Goal: Find contact information: Find contact information

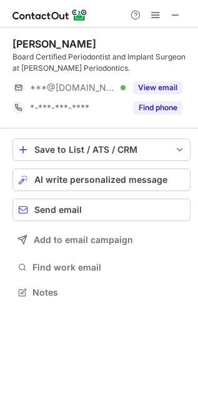
scroll to position [283, 198]
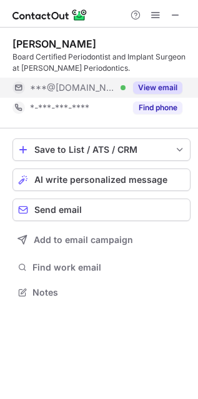
click at [164, 80] on div "View email" at bounding box center [154, 88] width 57 height 20
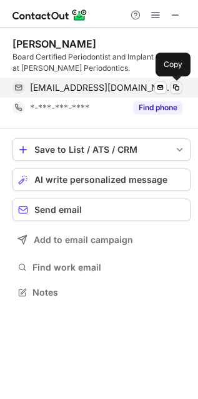
click at [171, 88] on span at bounding box center [176, 88] width 10 height 10
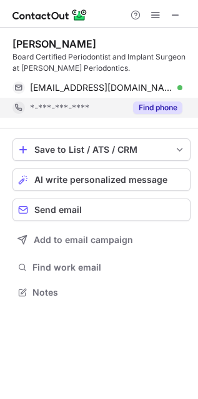
click at [158, 108] on button "Find phone" at bounding box center [157, 107] width 49 height 13
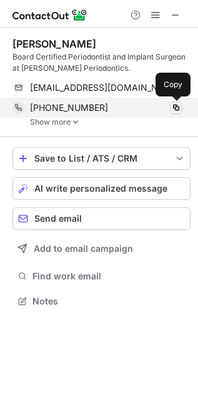
click at [181, 103] on span at bounding box center [176, 108] width 10 height 10
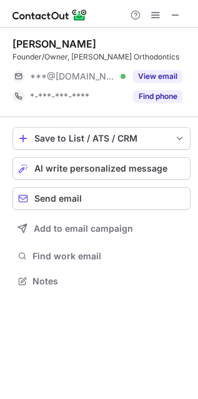
scroll to position [272, 198]
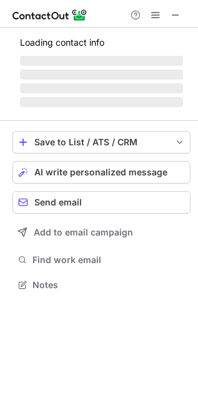
scroll to position [272, 198]
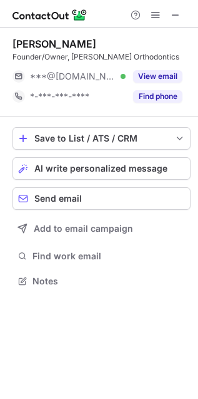
drag, startPoint x: 173, startPoint y: 14, endPoint x: 120, endPoint y: 17, distance: 53.2
click at [173, 14] on span at bounding box center [176, 15] width 10 height 10
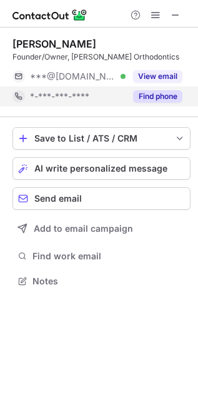
click at [150, 95] on button "Find phone" at bounding box center [157, 96] width 49 height 13
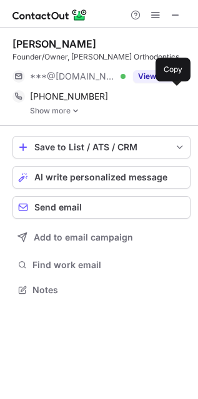
scroll to position [280, 198]
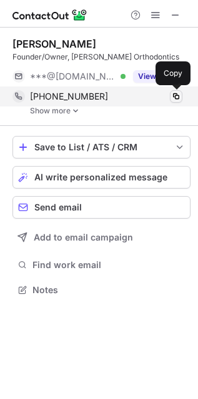
click at [176, 100] on span at bounding box center [176, 96] width 10 height 10
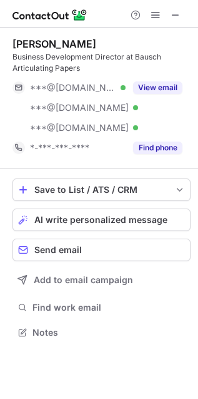
scroll to position [323, 198]
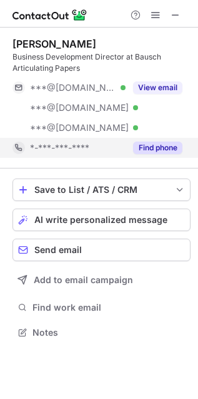
click at [167, 150] on button "Find phone" at bounding box center [157, 147] width 49 height 13
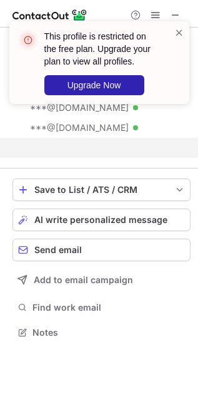
scroll to position [7, 6]
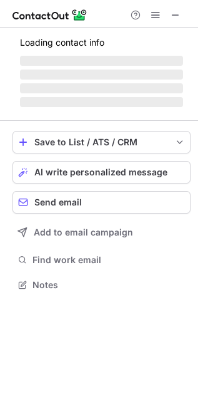
scroll to position [343, 198]
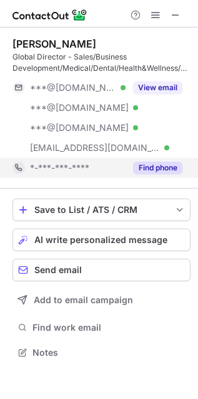
click at [165, 170] on button "Find phone" at bounding box center [157, 167] width 49 height 13
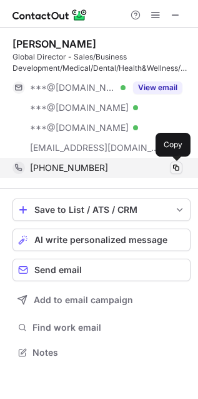
click at [180, 166] on span at bounding box center [176, 168] width 10 height 10
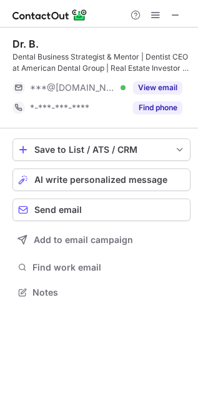
scroll to position [283, 198]
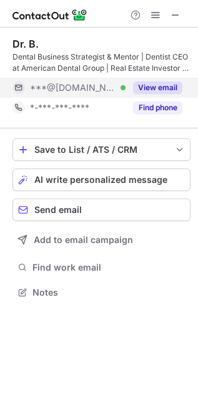
click at [157, 88] on button "View email" at bounding box center [157, 87] width 49 height 13
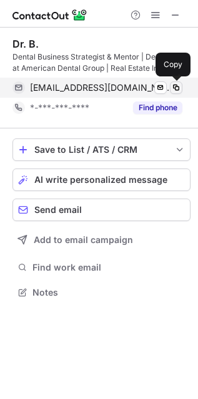
click at [176, 88] on span at bounding box center [176, 88] width 10 height 10
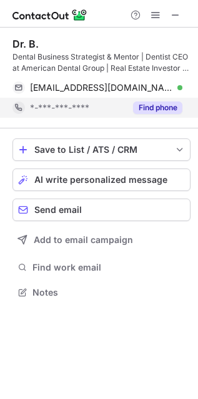
click at [140, 109] on button "Find phone" at bounding box center [157, 107] width 49 height 13
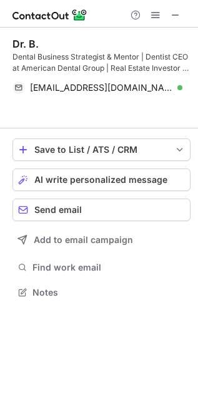
scroll to position [263, 198]
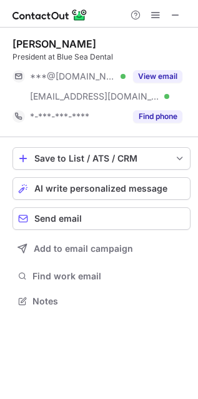
scroll to position [292, 198]
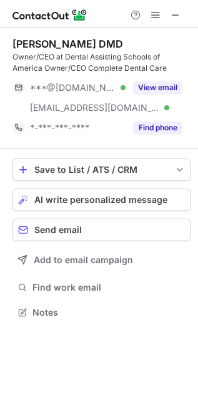
scroll to position [303, 198]
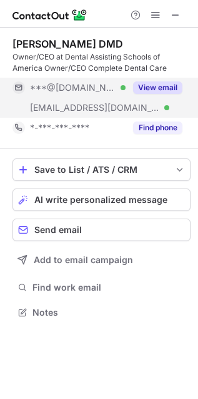
click at [146, 89] on button "View email" at bounding box center [157, 87] width 49 height 13
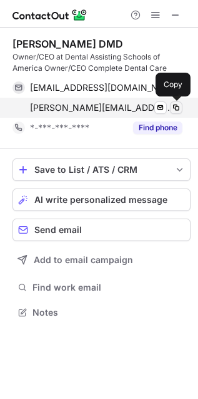
click at [175, 108] on span at bounding box center [176, 108] width 10 height 10
click at [174, 111] on span at bounding box center [176, 108] width 10 height 10
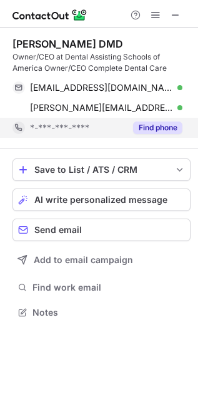
click at [166, 127] on button "Find phone" at bounding box center [157, 127] width 49 height 13
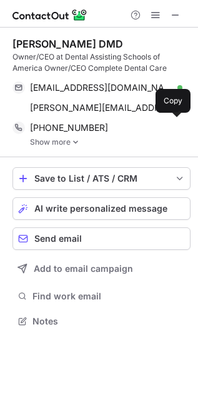
scroll to position [312, 198]
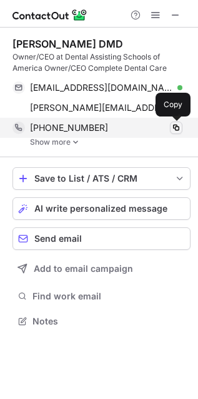
click at [172, 131] on span at bounding box center [176, 128] width 10 height 10
click at [175, 130] on span at bounding box center [176, 128] width 10 height 10
